Goal: Communication & Community: Answer question/provide support

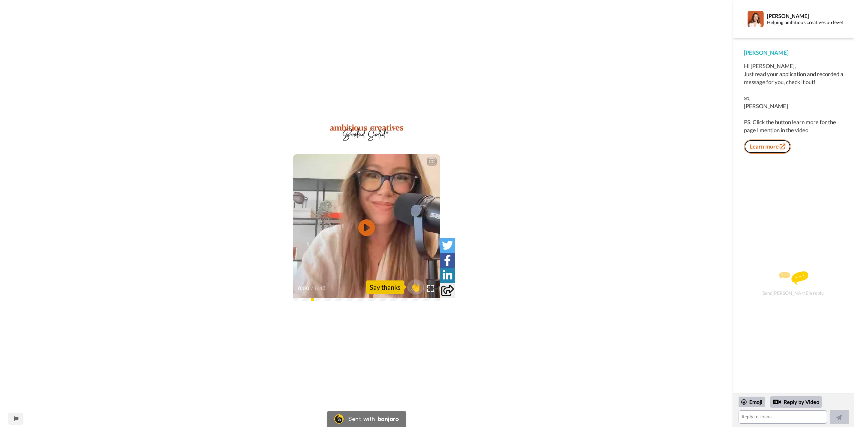
click at [773, 146] on link "Learn more" at bounding box center [767, 147] width 47 height 14
drag, startPoint x: 751, startPoint y: 66, endPoint x: 770, endPoint y: 65, distance: 19.1
click at [770, 65] on div "Hi [PERSON_NAME], Just read your application and recorded a message for you, ch…" at bounding box center [793, 98] width 99 height 72
copy div "[PERSON_NAME]"
drag, startPoint x: 366, startPoint y: 226, endPoint x: 380, endPoint y: 221, distance: 14.5
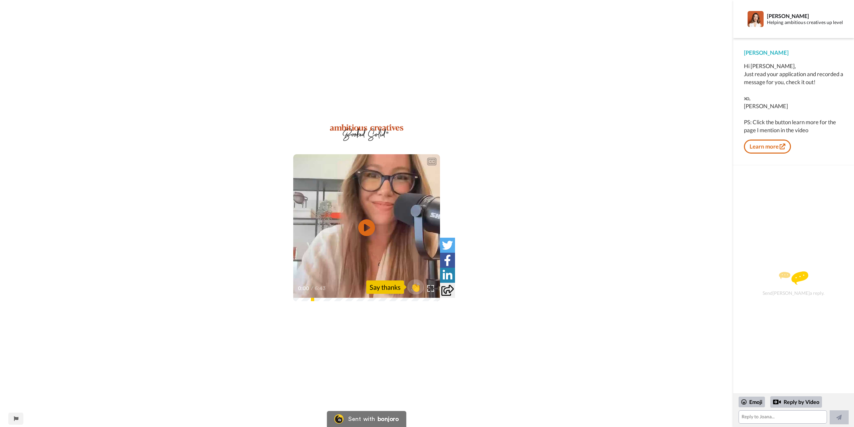
click at [366, 226] on icon "Play/Pause" at bounding box center [366, 228] width 17 height 30
click at [447, 349] on div "CC Play/Pause But we still have a lot of clients spending money. 0:53 / 6:43 👏 …" at bounding box center [367, 213] width 734 height 427
click at [374, 241] on icon "Play/Pause" at bounding box center [367, 228] width 18 height 32
drag, startPoint x: 766, startPoint y: 416, endPoint x: 770, endPoint y: 416, distance: 3.7
click at [766, 416] on textarea at bounding box center [783, 416] width 88 height 13
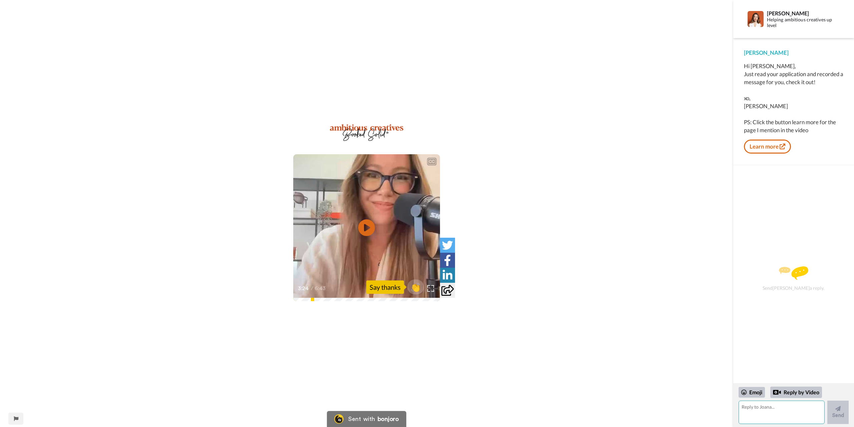
paste textarea "Hi [PERSON_NAME], thank you so much for taking the time to respond with a perso…"
type textarea "Hi [PERSON_NAME], thank you so much for taking the time to respond with a perso…"
click at [836, 411] on icon at bounding box center [838, 408] width 5 height 7
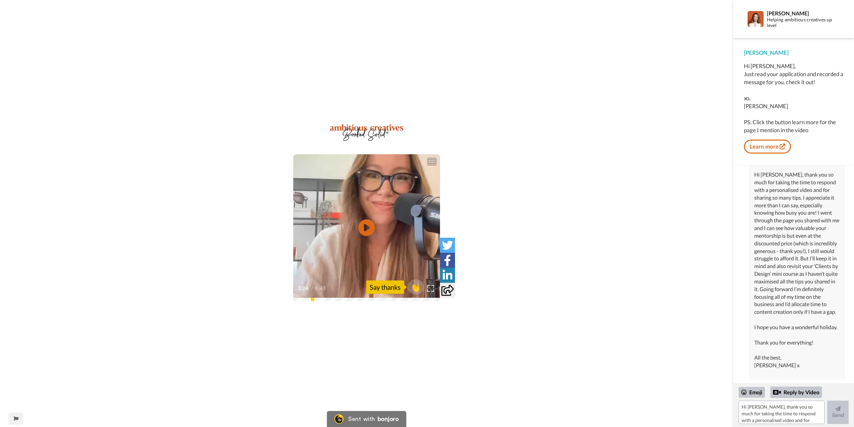
scroll to position [48, 0]
